Goal: Check status: Check status

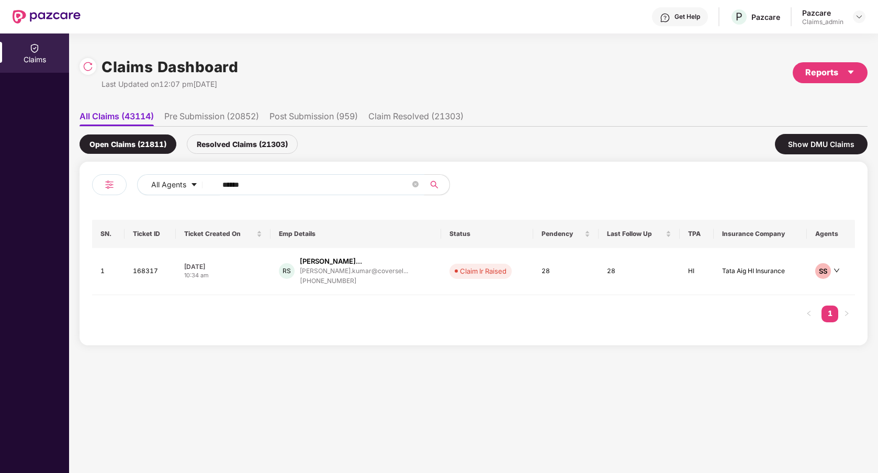
click at [231, 186] on input "******" at bounding box center [316, 185] width 188 height 16
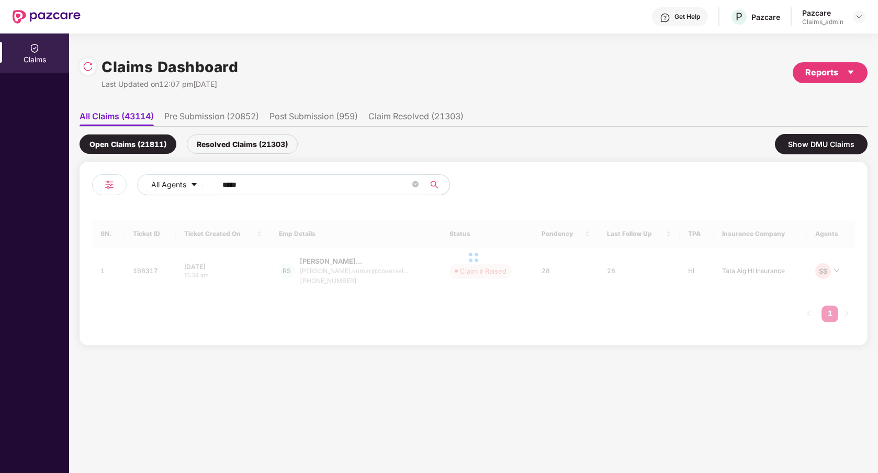
type input "******"
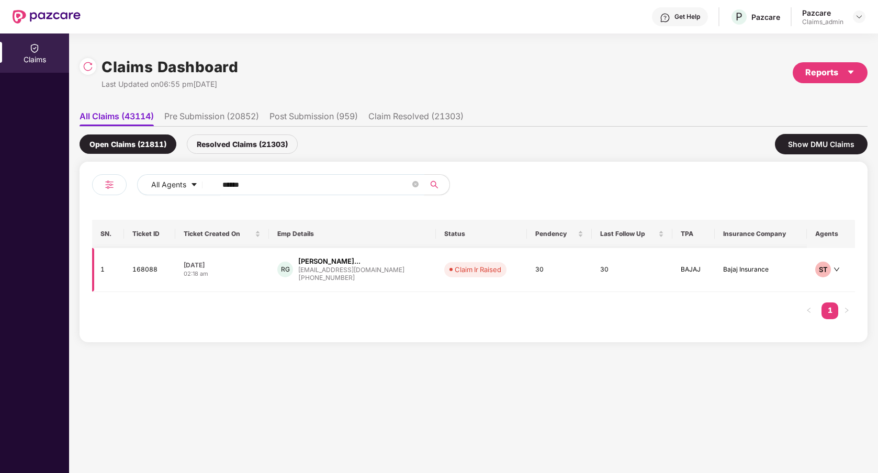
click at [381, 285] on td "RG [PERSON_NAME]... [EMAIL_ADDRESS][DOMAIN_NAME] [PHONE_NUMBER]" at bounding box center [352, 270] width 166 height 44
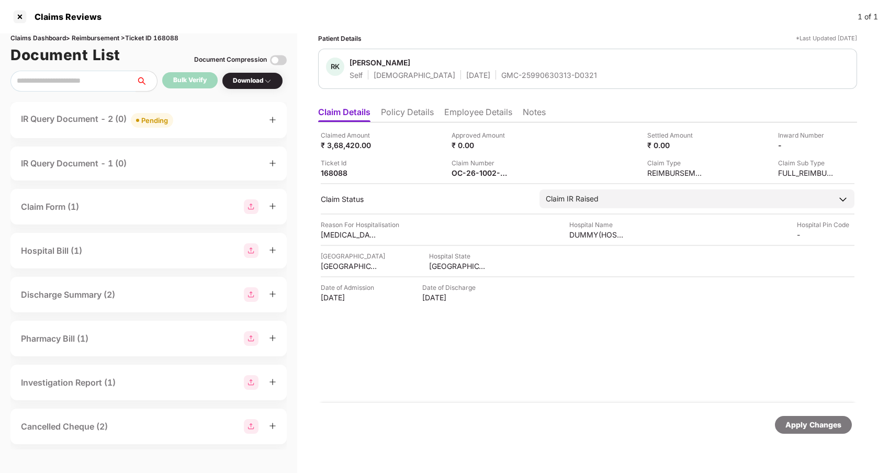
click at [167, 168] on div "IR Query Document - 1 (0)" at bounding box center [148, 163] width 255 height 13
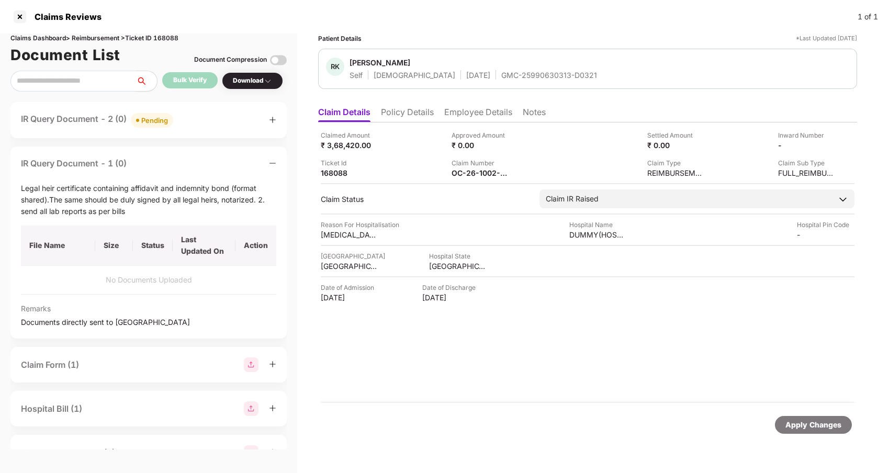
click at [167, 168] on div "IR Query Document - 1 (0)" at bounding box center [148, 163] width 255 height 13
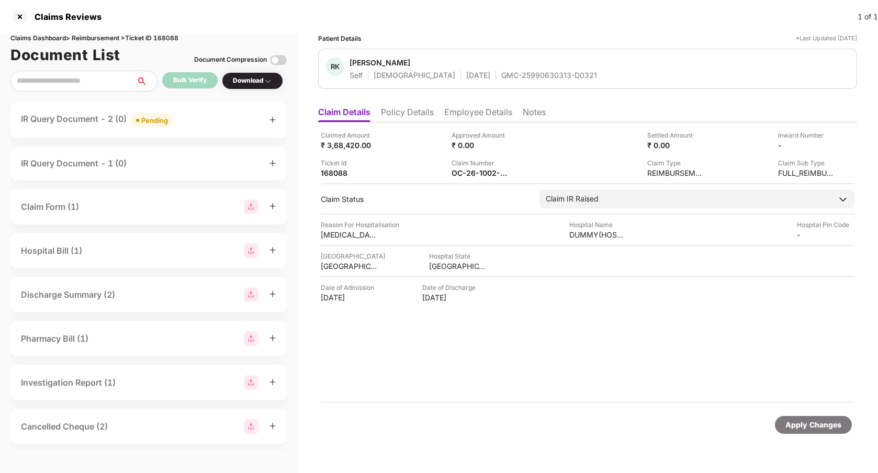
click at [173, 127] on div "IR Query Document - 2 (0) Pending" at bounding box center [97, 119] width 152 height 15
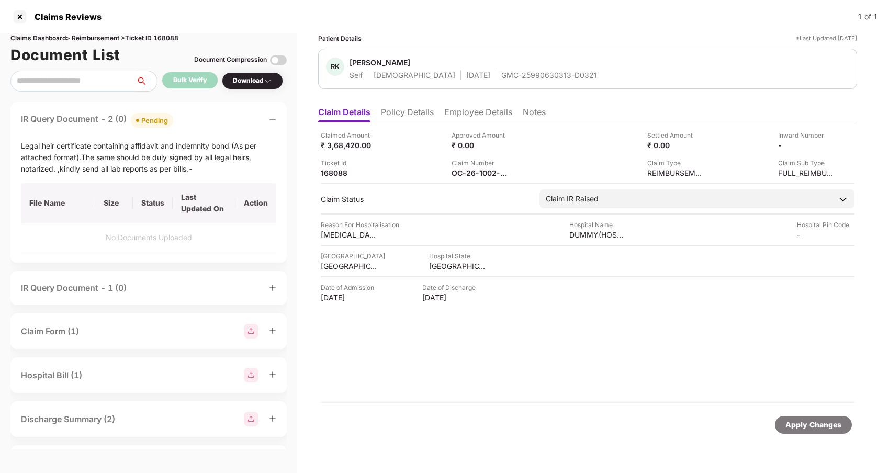
click at [169, 287] on div "IR Query Document - 1 (0)" at bounding box center [148, 287] width 255 height 13
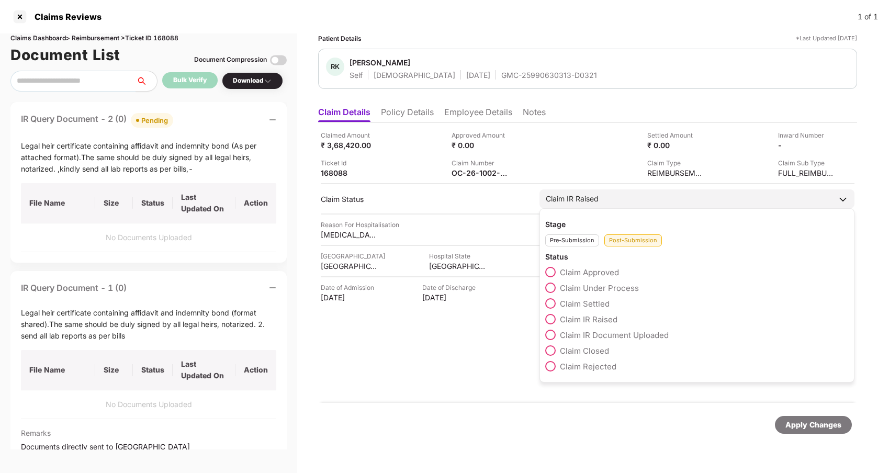
click at [639, 192] on div "Claim IR Raised" at bounding box center [696, 198] width 315 height 19
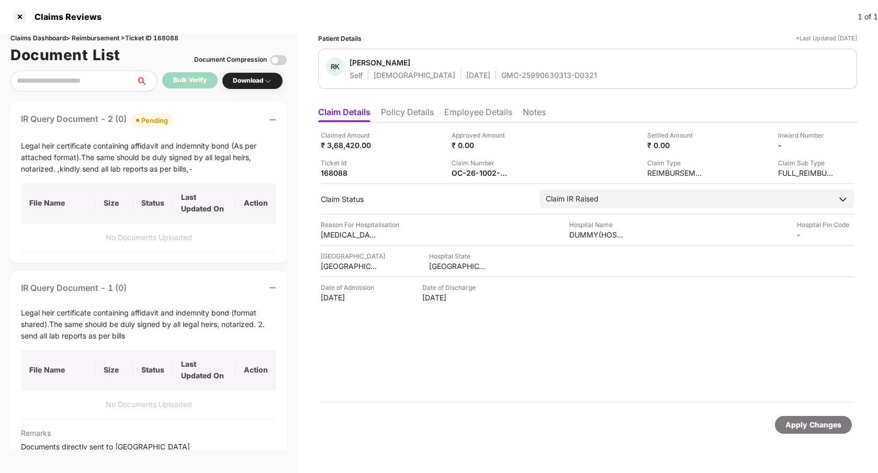
click at [406, 113] on li "Policy Details" at bounding box center [407, 114] width 53 height 15
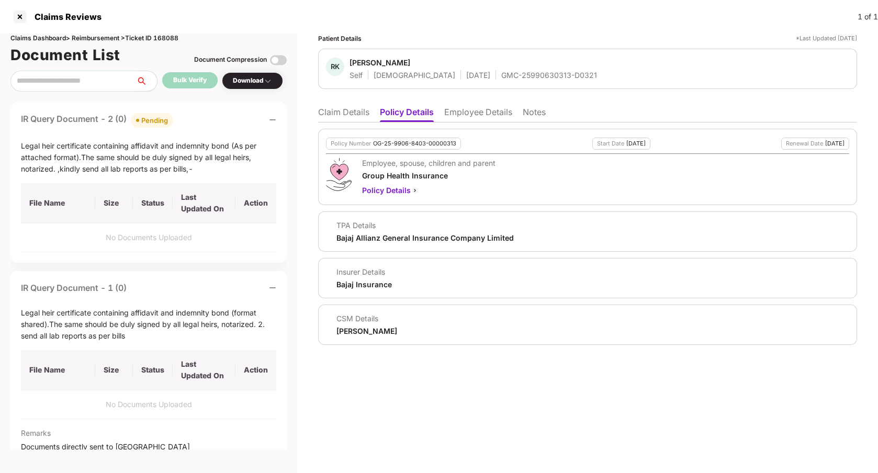
click at [601, 397] on div "Patient Details *Last Updated [DATE] RK [PERSON_NAME] Self [DEMOGRAPHIC_DATA] […" at bounding box center [587, 252] width 581 height 439
click at [18, 22] on div at bounding box center [20, 16] width 17 height 17
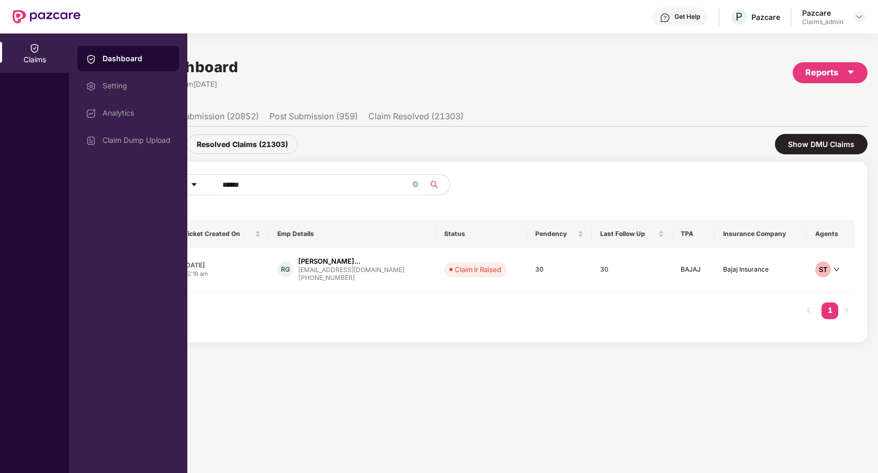
click at [550, 145] on div "Open Claims (21811) Resolved Claims (21303) Show DMU Claims" at bounding box center [474, 144] width 788 height 35
